Goal: Information Seeking & Learning: Check status

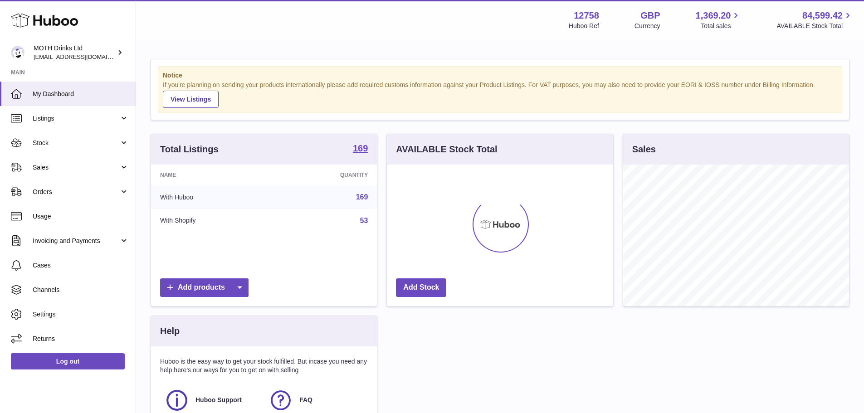
scroll to position [141, 226]
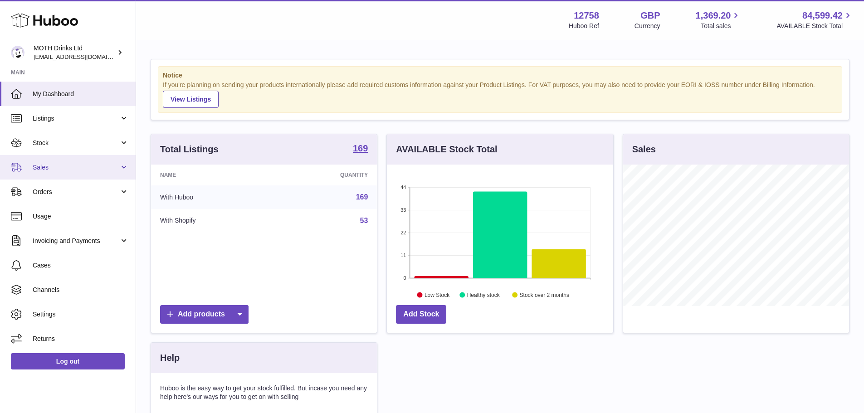
click at [69, 169] on span "Sales" at bounding box center [76, 167] width 87 height 9
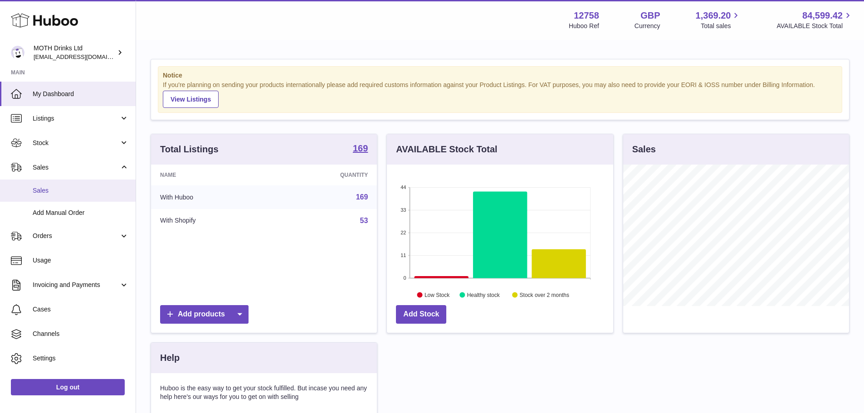
click at [73, 189] on span "Sales" at bounding box center [81, 190] width 96 height 9
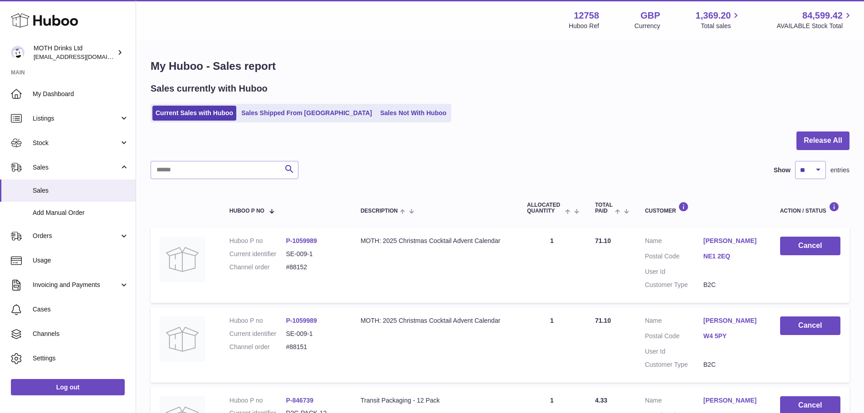
click at [290, 119] on link "Sales Shipped From [GEOGRAPHIC_DATA]" at bounding box center [306, 113] width 137 height 15
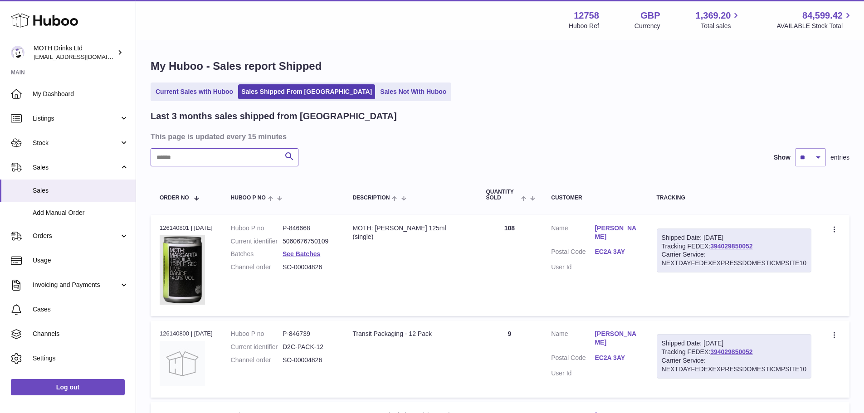
click at [239, 155] on input "text" at bounding box center [225, 157] width 148 height 18
paste input "******"
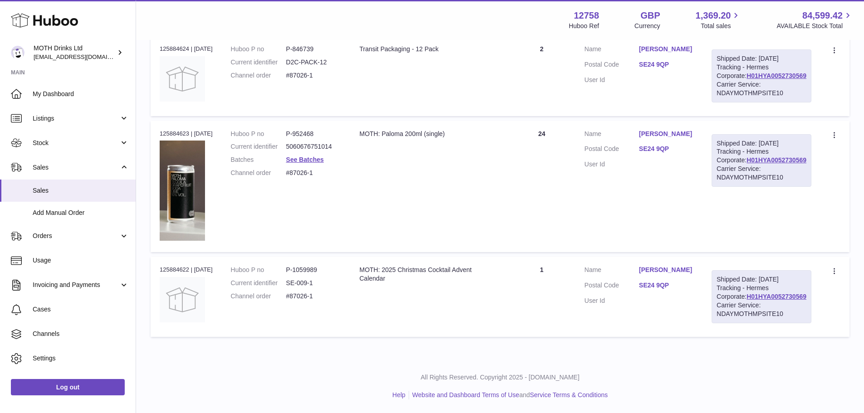
scroll to position [272, 0]
click at [755, 300] on link "H01HYA0052730569" at bounding box center [776, 296] width 60 height 7
drag, startPoint x: 661, startPoint y: 317, endPoint x: 679, endPoint y: 317, distance: 18.1
click at [677, 292] on dd "SE24 9QP" at bounding box center [666, 286] width 54 height 11
drag, startPoint x: 691, startPoint y: 317, endPoint x: 658, endPoint y: 318, distance: 32.7
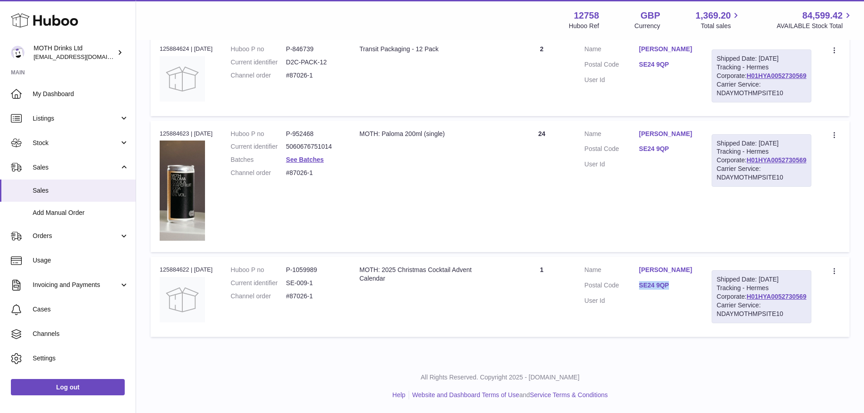
click at [658, 310] on dl "Customer Name [PERSON_NAME] Postal Code SE24 9QP User Id" at bounding box center [639, 288] width 109 height 44
copy dl "SE24 9QP"
click at [575, 204] on td "Quantity 24" at bounding box center [541, 187] width 67 height 132
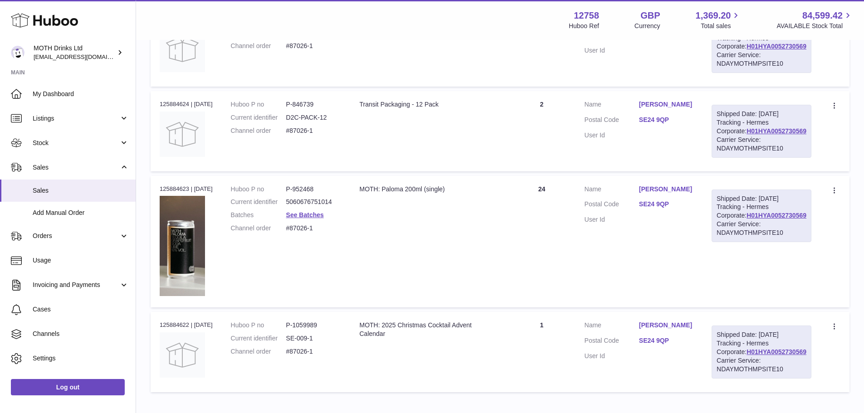
scroll to position [224, 0]
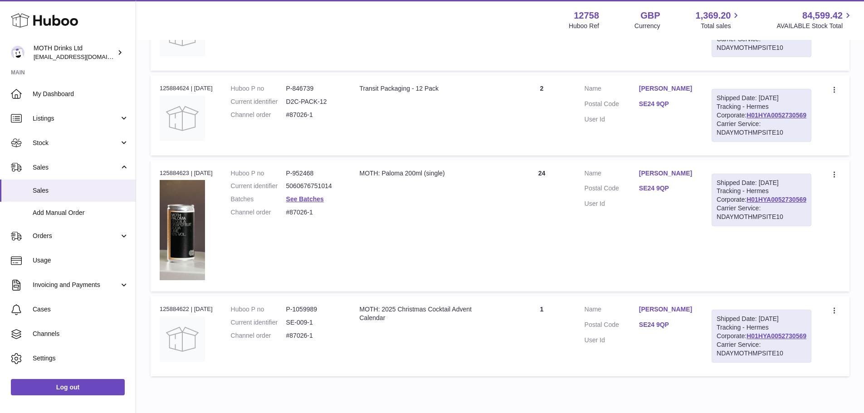
click at [503, 266] on td "Description MOTH: Paloma 200ml (single)" at bounding box center [429, 226] width 158 height 132
click at [508, 265] on td "Description MOTH: Paloma 200ml (single)" at bounding box center [429, 226] width 158 height 132
click at [547, 230] on td "Quantity 24" at bounding box center [541, 226] width 67 height 132
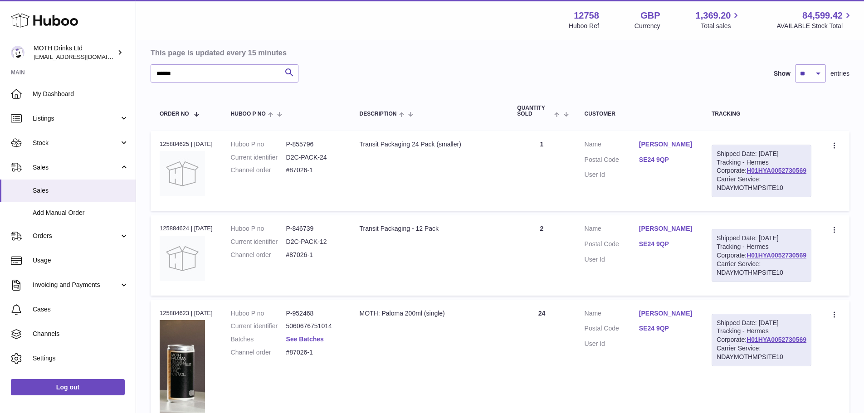
scroll to position [91, 0]
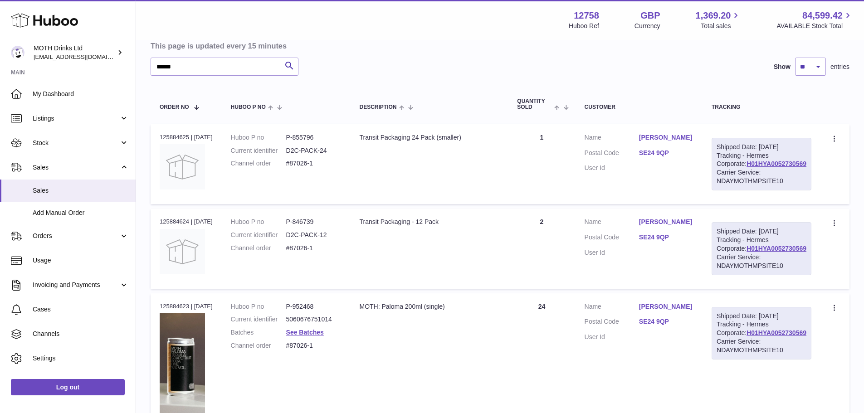
drag, startPoint x: 658, startPoint y: 141, endPoint x: 706, endPoint y: 146, distance: 48.7
click at [693, 146] on dl "Customer Name [PERSON_NAME] Postal Code SE24 9QP User Id" at bounding box center [639, 155] width 109 height 44
copy dl "[PERSON_NAME]"
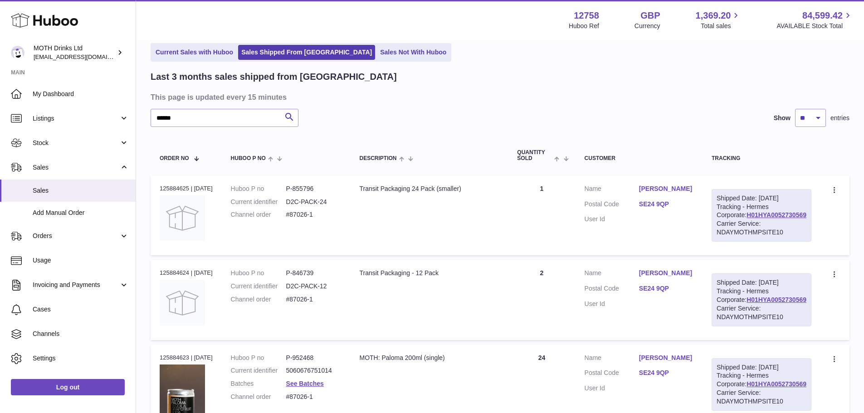
scroll to position [0, 0]
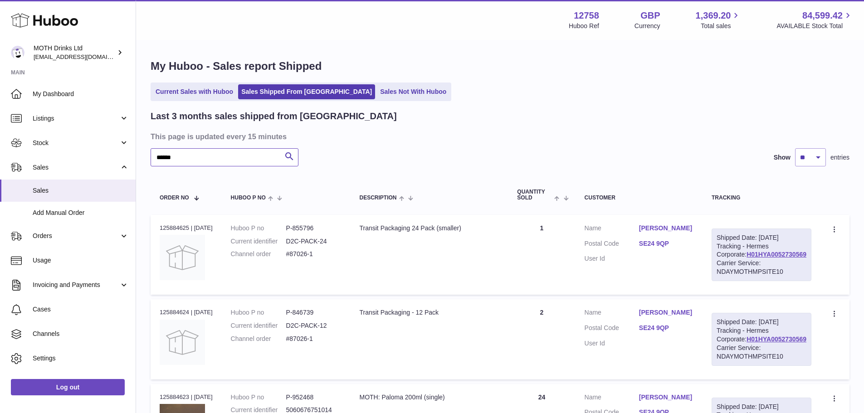
click at [235, 151] on input "******" at bounding box center [225, 157] width 148 height 18
paste input "********"
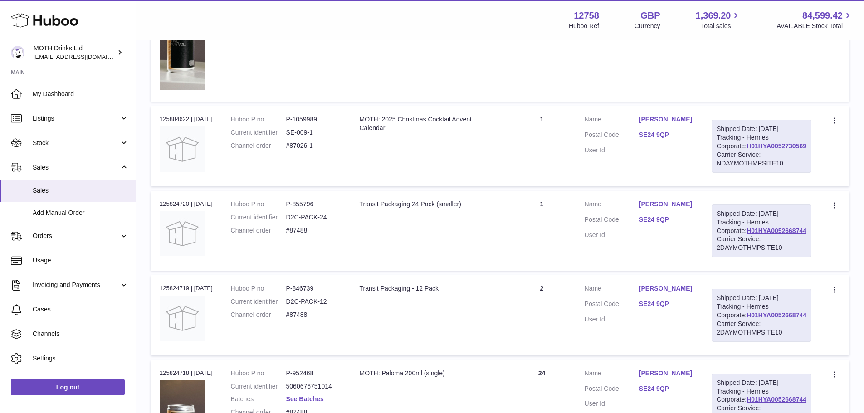
scroll to position [393, 0]
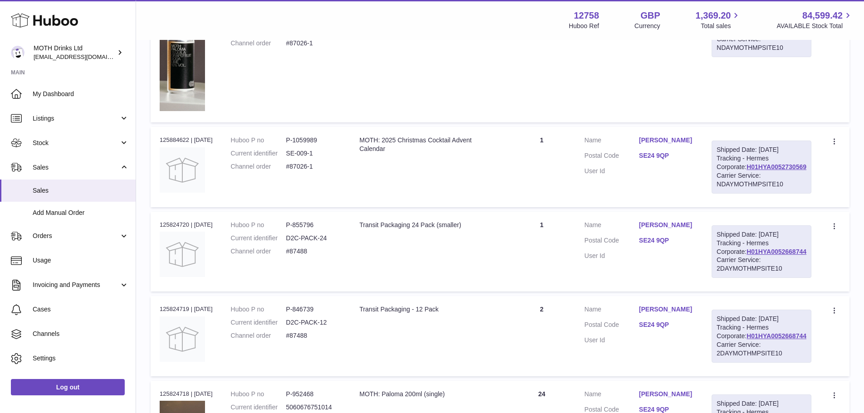
type input "**********"
click at [508, 198] on td "Description MOTH: 2025 Christmas Cocktail Advent Calendar" at bounding box center [429, 167] width 158 height 80
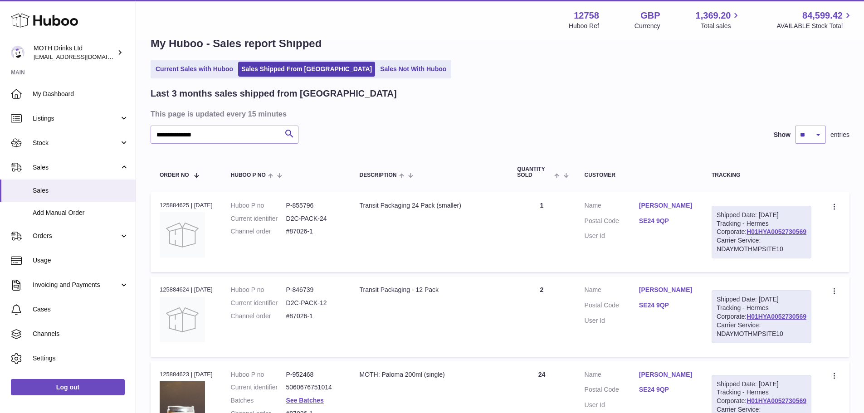
scroll to position [0, 0]
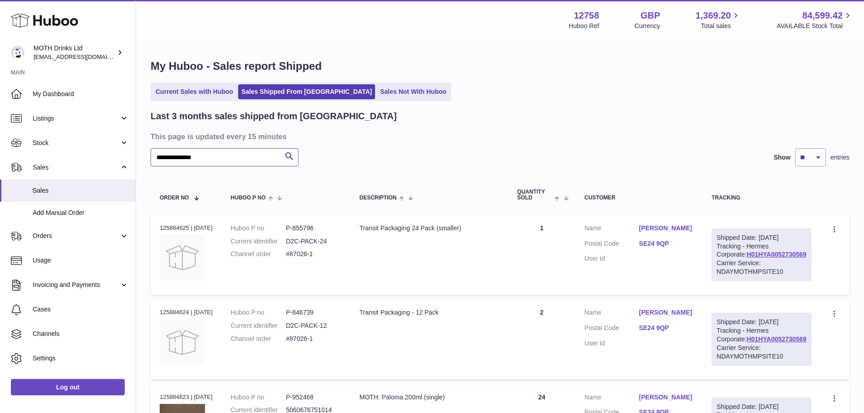
click at [242, 156] on input "**********" at bounding box center [225, 157] width 148 height 18
click at [301, 255] on dd "#87026-1" at bounding box center [313, 254] width 55 height 9
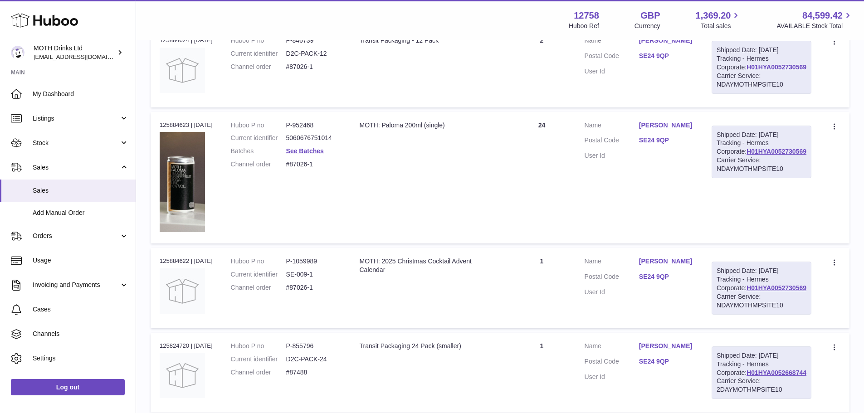
scroll to position [91, 0]
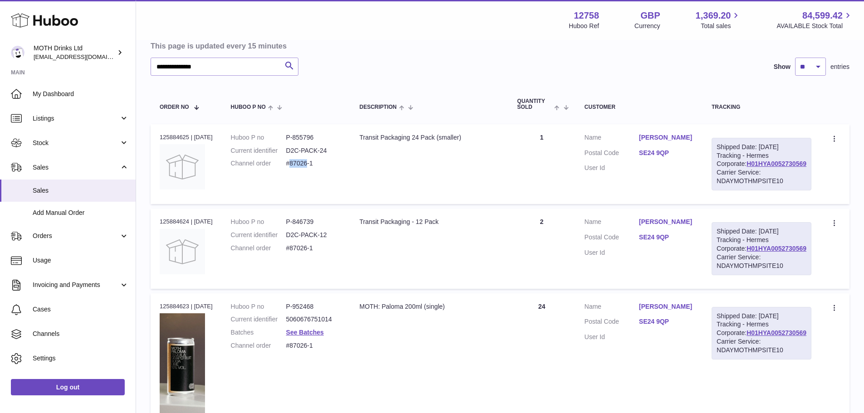
click at [567, 139] on td "Quantity 1" at bounding box center [541, 164] width 67 height 80
drag, startPoint x: 568, startPoint y: 245, endPoint x: 563, endPoint y: 248, distance: 6.2
click at [570, 245] on td "Quantity 2" at bounding box center [541, 249] width 67 height 80
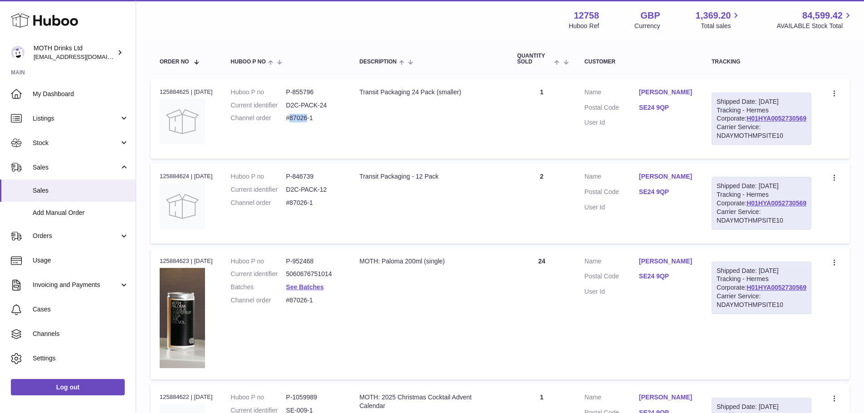
drag, startPoint x: 387, startPoint y: 91, endPoint x: 485, endPoint y: 99, distance: 98.3
click at [485, 99] on td "Description Transit Packaging 24 Pack (smaller)" at bounding box center [429, 119] width 158 height 80
click at [493, 132] on td "Description Transit Packaging 24 Pack (smaller)" at bounding box center [429, 119] width 158 height 80
drag, startPoint x: 393, startPoint y: 190, endPoint x: 459, endPoint y: 194, distance: 66.3
click at [459, 181] on div "Transit Packaging - 12 Pack" at bounding box center [429, 176] width 140 height 9
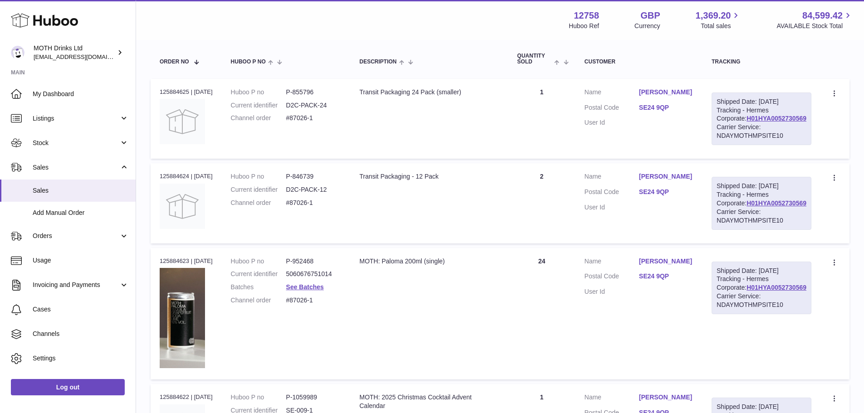
scroll to position [272, 0]
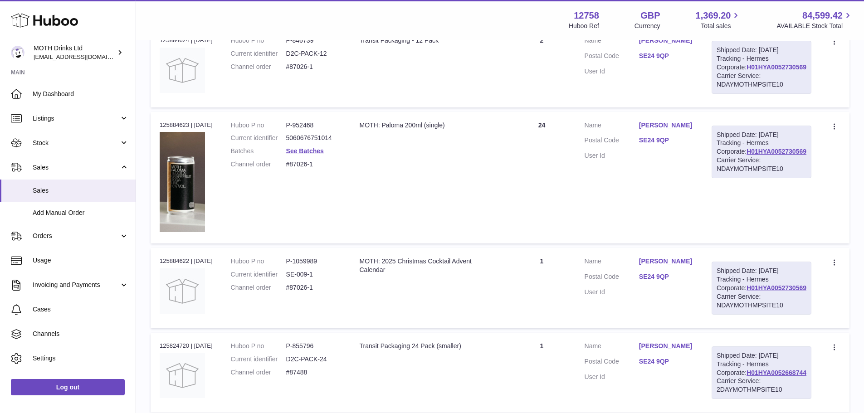
drag, startPoint x: 425, startPoint y: 164, endPoint x: 477, endPoint y: 172, distance: 52.9
click at [430, 130] on div "MOTH: Paloma 200ml (single)" at bounding box center [429, 125] width 140 height 9
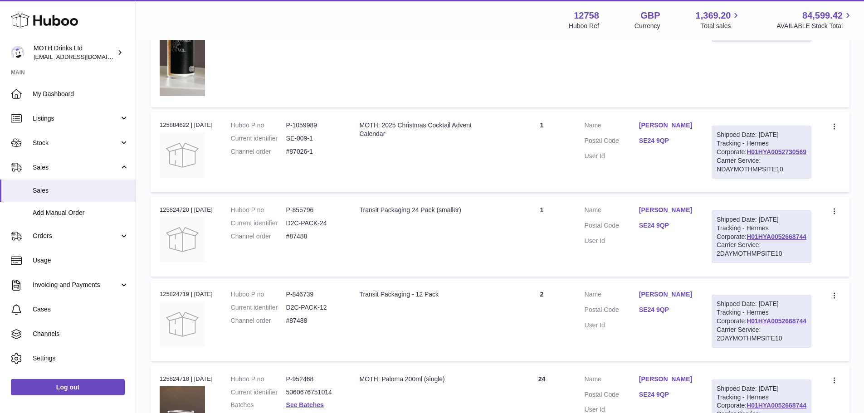
drag, startPoint x: 416, startPoint y: 161, endPoint x: 463, endPoint y: 167, distance: 47.5
click at [463, 138] on div "MOTH: 2025 Christmas Cocktail Advent Calendar" at bounding box center [429, 129] width 140 height 17
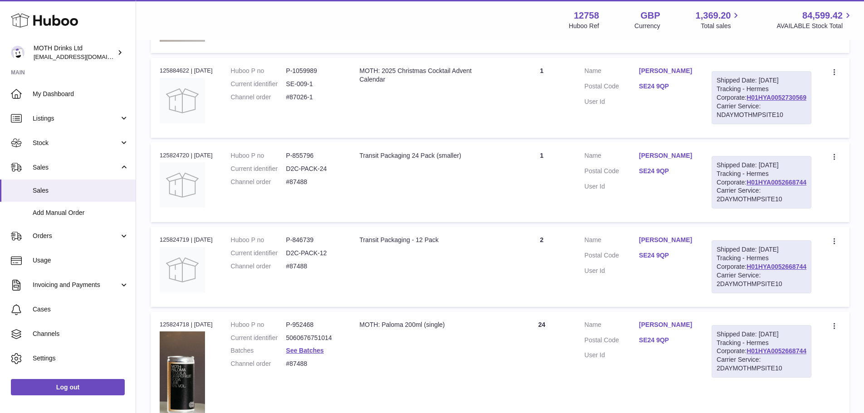
scroll to position [529, 0]
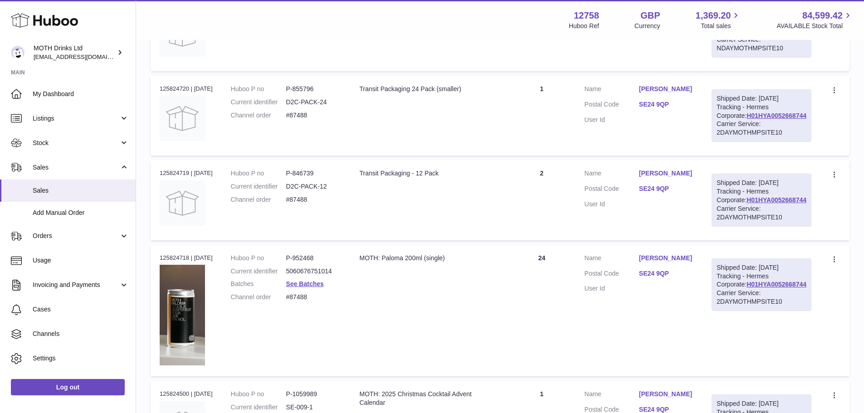
drag, startPoint x: 659, startPoint y: 141, endPoint x: 709, endPoint y: 145, distance: 50.0
click at [693, 129] on dl "Customer Name [PERSON_NAME] Postal Code SE24 9QP User Id" at bounding box center [639, 107] width 109 height 44
copy dl "[PERSON_NAME]"
click at [687, 129] on dl "Customer Name [PERSON_NAME] Postal Code SE24 9QP User Id" at bounding box center [639, 107] width 109 height 44
drag, startPoint x: 660, startPoint y: 145, endPoint x: 707, endPoint y: 148, distance: 47.3
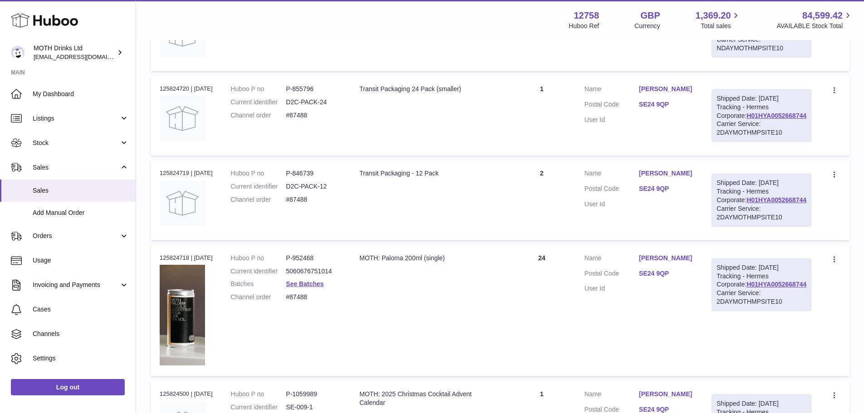
click at [693, 129] on dl "Customer Name [PERSON_NAME] Postal Code SE24 9QP User Id" at bounding box center [639, 107] width 109 height 44
copy dl "[PERSON_NAME]"
